Goal: Information Seeking & Learning: Find specific fact

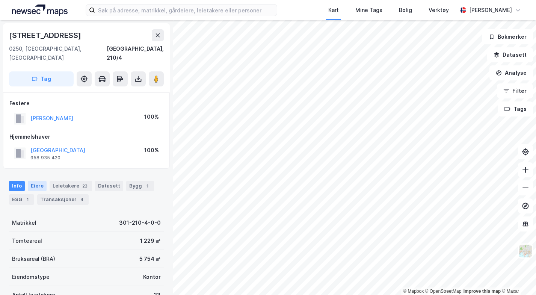
click at [36, 181] on div "Eiere" at bounding box center [37, 186] width 19 height 11
